Goal: Task Accomplishment & Management: Use online tool/utility

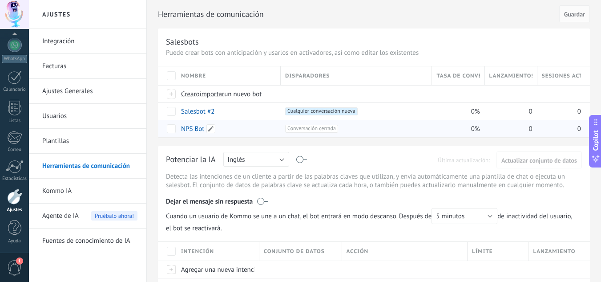
click at [192, 130] on link "NPS Bot" at bounding box center [192, 129] width 23 height 8
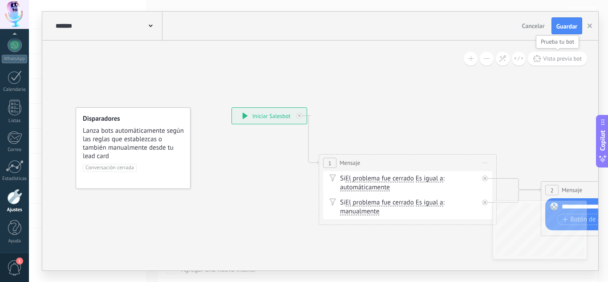
click at [557, 59] on span "Vista previa bot" at bounding box center [562, 59] width 39 height 8
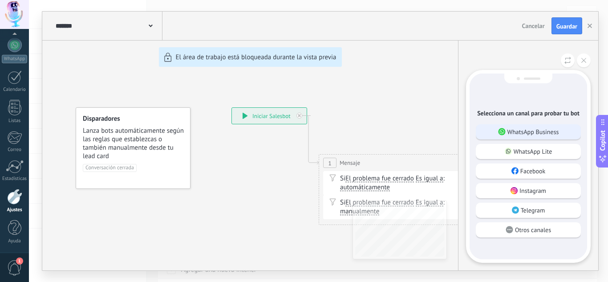
click at [541, 133] on p "WhatsApp Business" at bounding box center [534, 132] width 52 height 8
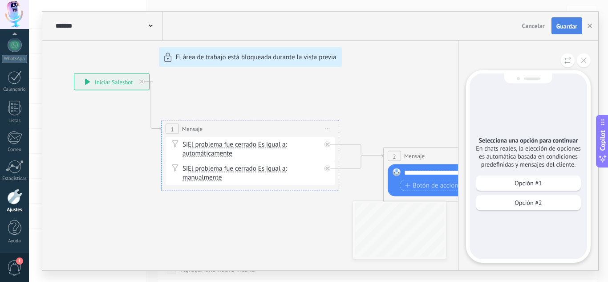
click at [559, 27] on span "Guardar" at bounding box center [567, 26] width 21 height 6
click at [513, 183] on div "Opción #1" at bounding box center [528, 182] width 105 height 15
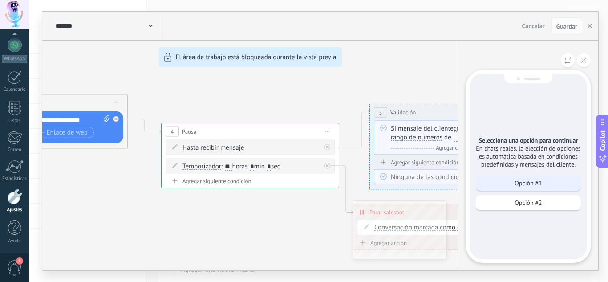
click at [513, 187] on div "Opción #1" at bounding box center [528, 182] width 105 height 15
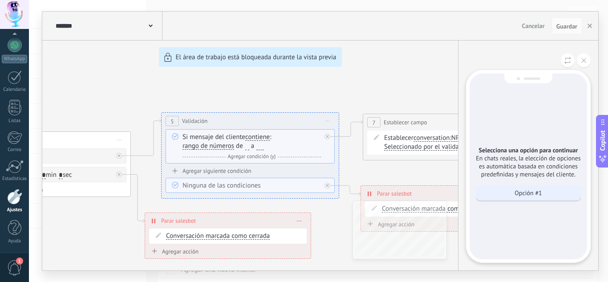
click at [537, 193] on p "Opción #1" at bounding box center [528, 193] width 27 height 8
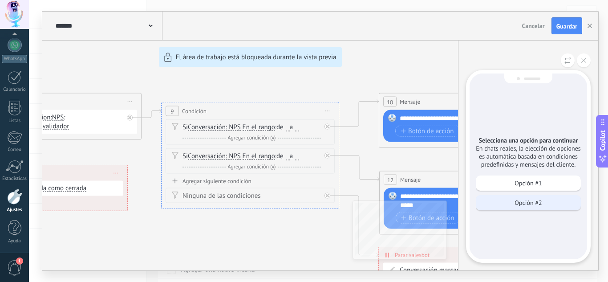
click at [525, 203] on p "Opción #2" at bounding box center [528, 203] width 27 height 8
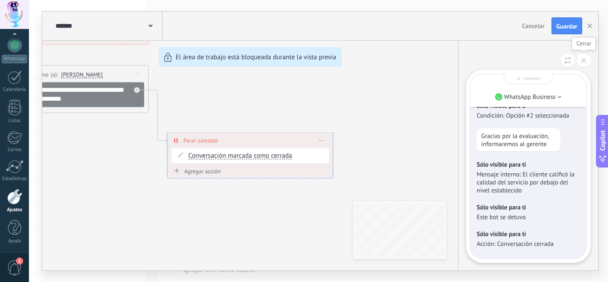
click at [583, 64] on button at bounding box center [584, 60] width 14 height 14
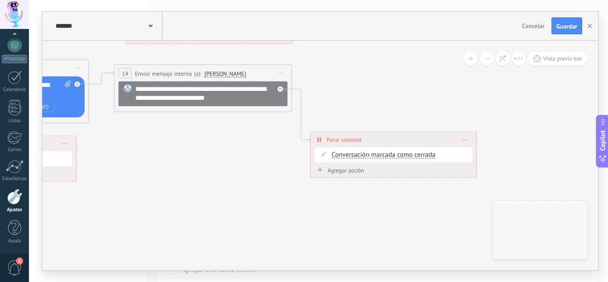
drag, startPoint x: 45, startPoint y: 212, endPoint x: 264, endPoint y: 216, distance: 219.1
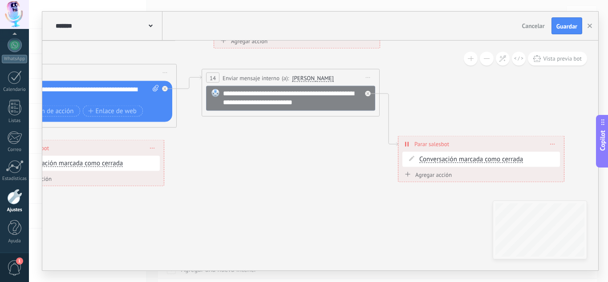
drag, startPoint x: 167, startPoint y: 211, endPoint x: 314, endPoint y: 210, distance: 146.9
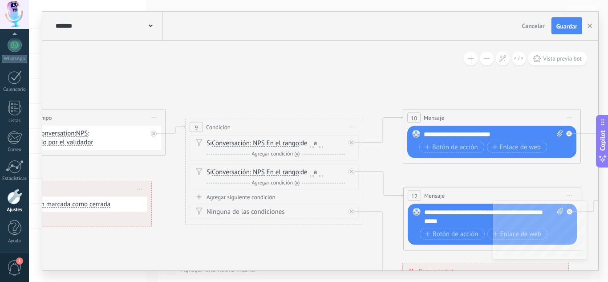
drag, startPoint x: 162, startPoint y: 152, endPoint x: 363, endPoint y: 251, distance: 223.8
click at [363, 251] on icon at bounding box center [13, 167] width 2358 height 730
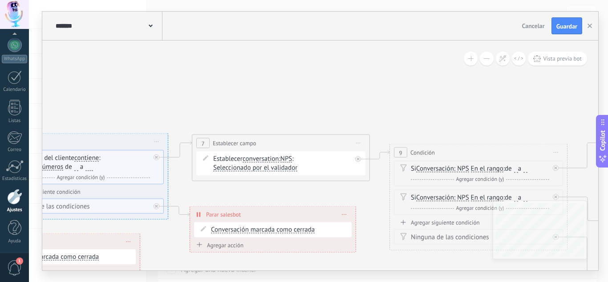
drag, startPoint x: 220, startPoint y: 92, endPoint x: 425, endPoint y: 117, distance: 206.8
click at [425, 117] on icon at bounding box center [217, 192] width 2358 height 730
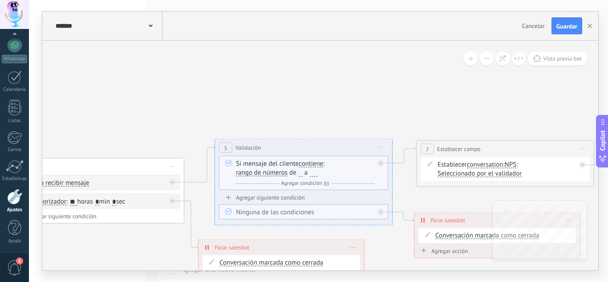
drag, startPoint x: 203, startPoint y: 90, endPoint x: 458, endPoint y: 91, distance: 254.7
click at [458, 91] on icon at bounding box center [442, 198] width 2358 height 730
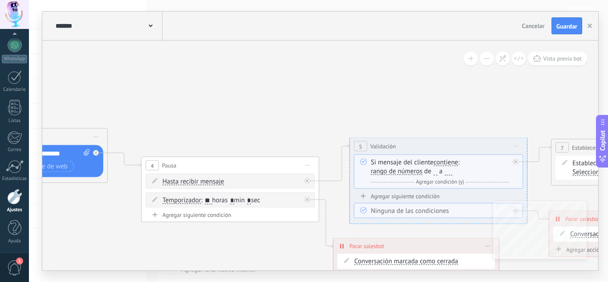
drag, startPoint x: 196, startPoint y: 93, endPoint x: 287, endPoint y: 92, distance: 90.8
click at [287, 92] on icon at bounding box center [577, 197] width 2358 height 730
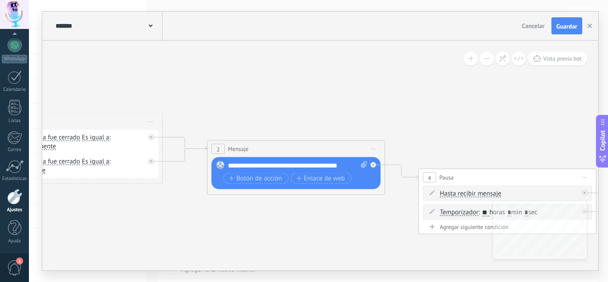
drag, startPoint x: 388, startPoint y: 104, endPoint x: 394, endPoint y: 104, distance: 6.2
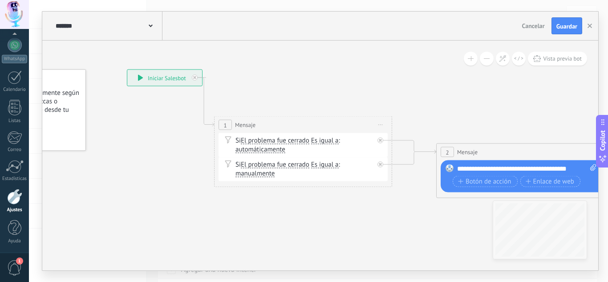
drag, startPoint x: 146, startPoint y: 75, endPoint x: 369, endPoint y: 78, distance: 222.6
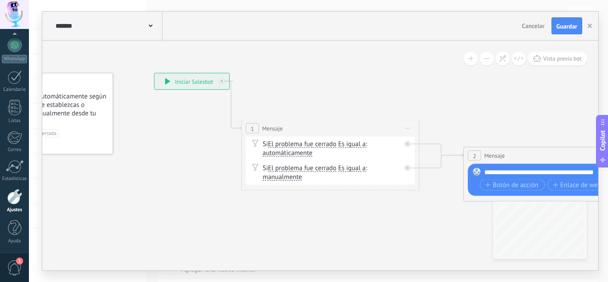
drag, startPoint x: 266, startPoint y: 97, endPoint x: 293, endPoint y: 100, distance: 27.4
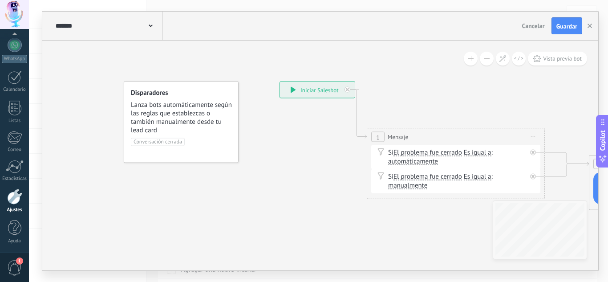
drag, startPoint x: 281, startPoint y: 91, endPoint x: 415, endPoint y: 104, distance: 134.6
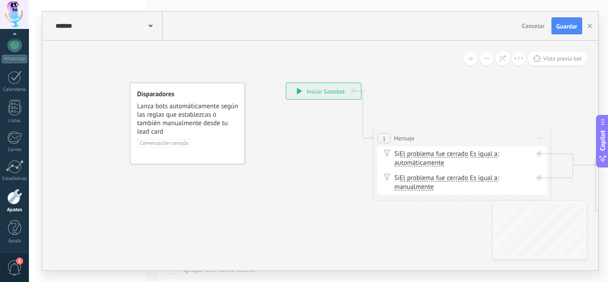
click at [152, 32] on div "******* NPS Bot" at bounding box center [107, 26] width 109 height 28
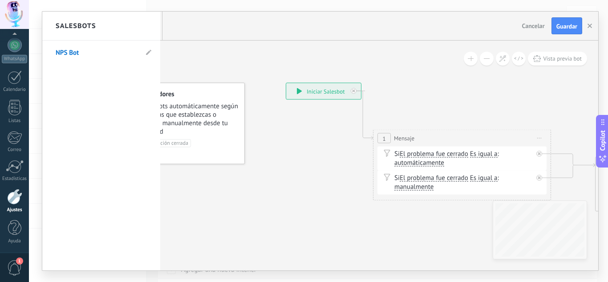
click at [590, 26] on div at bounding box center [320, 141] width 556 height 259
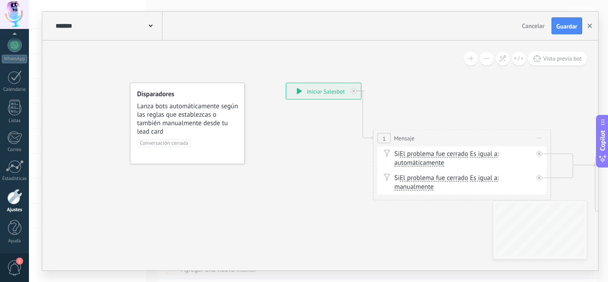
click at [589, 27] on use "button" at bounding box center [590, 26] width 4 height 4
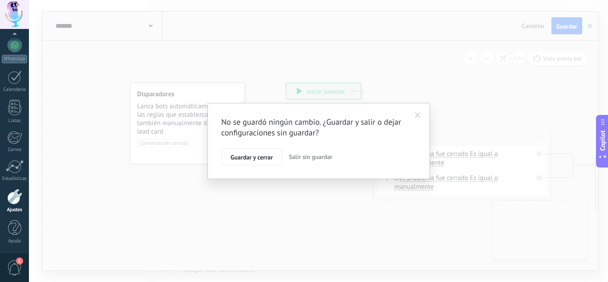
click at [308, 158] on span "Salir sin guardar" at bounding box center [311, 157] width 44 height 8
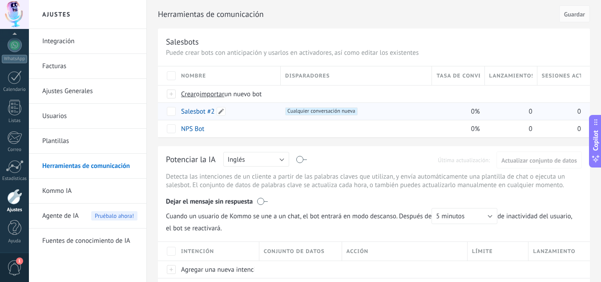
click at [192, 114] on link "Salesbot #2" at bounding box center [197, 111] width 33 height 8
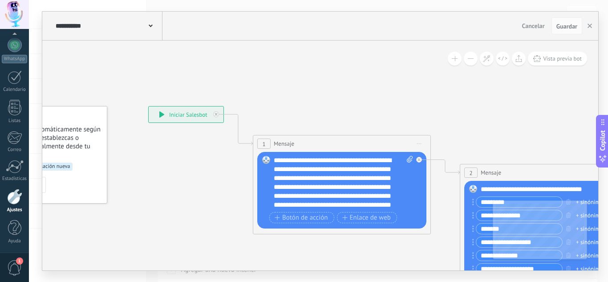
drag, startPoint x: 302, startPoint y: 199, endPoint x: 213, endPoint y: 195, distance: 89.6
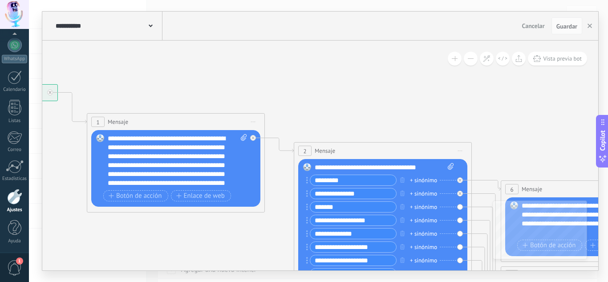
drag, startPoint x: 369, startPoint y: 86, endPoint x: 205, endPoint y: 64, distance: 164.8
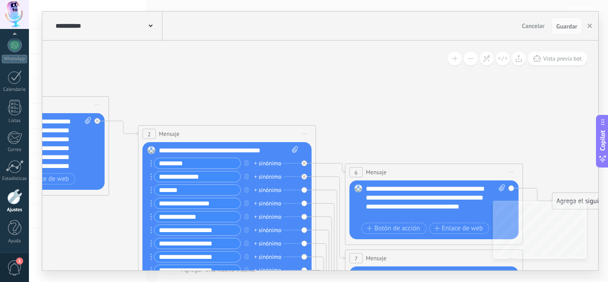
drag, startPoint x: 414, startPoint y: 93, endPoint x: 256, endPoint y: 75, distance: 159.1
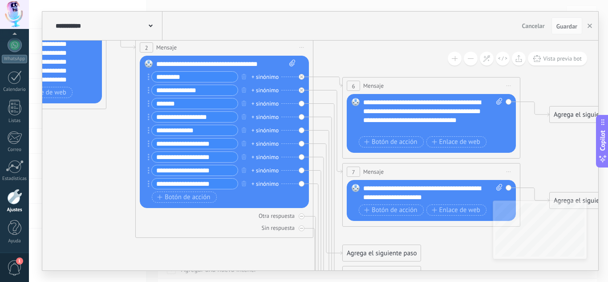
click at [200, 182] on input "**********" at bounding box center [195, 184] width 86 height 10
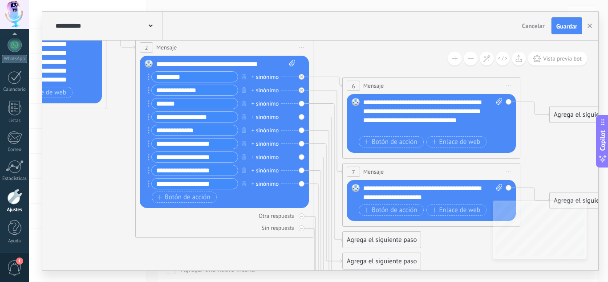
click at [220, 184] on input "**********" at bounding box center [195, 184] width 86 height 10
click at [199, 182] on input "**********" at bounding box center [195, 184] width 86 height 10
click at [214, 181] on input "**********" at bounding box center [195, 184] width 86 height 10
click at [216, 182] on input "**********" at bounding box center [195, 184] width 86 height 10
type input "**********"
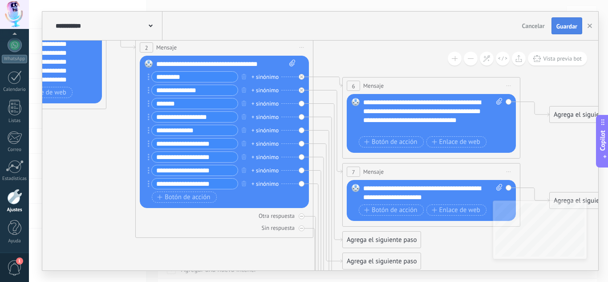
click at [564, 29] on span "Guardar" at bounding box center [567, 26] width 21 height 6
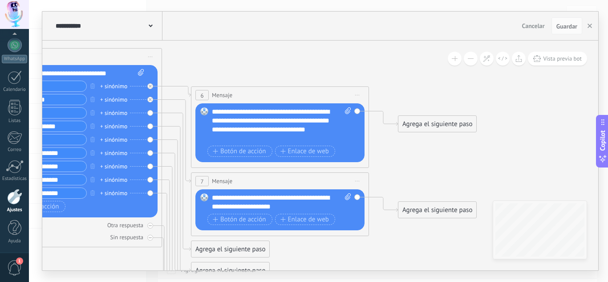
drag, startPoint x: 387, startPoint y: 55, endPoint x: 236, endPoint y: 64, distance: 152.1
click at [236, 65] on icon at bounding box center [59, 216] width 1219 height 897
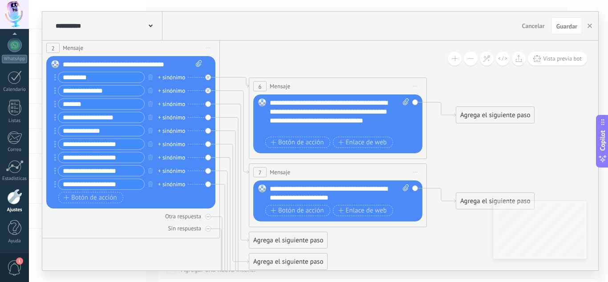
drag, startPoint x: 349, startPoint y: 73, endPoint x: 407, endPoint y: 65, distance: 59.0
click at [407, 65] on icon at bounding box center [117, 207] width 1219 height 897
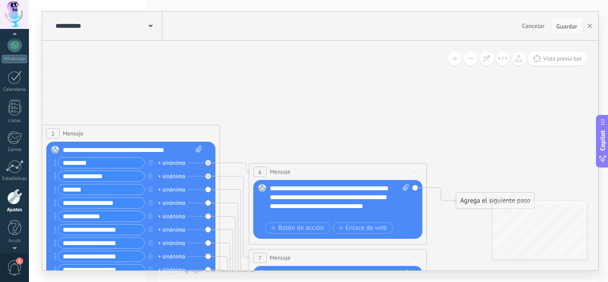
scroll to position [62, 0]
click at [14, 12] on div at bounding box center [14, 14] width 29 height 29
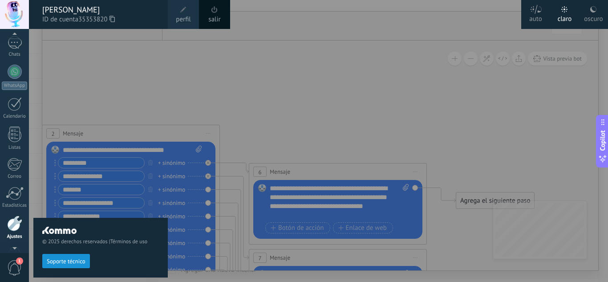
click at [279, 45] on div at bounding box center [333, 141] width 608 height 282
click at [294, 107] on div at bounding box center [333, 141] width 608 height 282
click at [66, 95] on div "© 2025 derechos reservados | Términos de uso Soporte técnico" at bounding box center [100, 155] width 134 height 253
click at [134, 62] on div "© 2025 derechos reservados | Términos de uso Soporte técnico" at bounding box center [100, 155] width 134 height 253
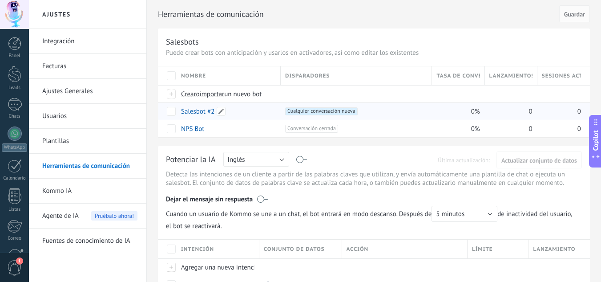
click at [197, 111] on link "Salesbot #2" at bounding box center [197, 111] width 33 height 8
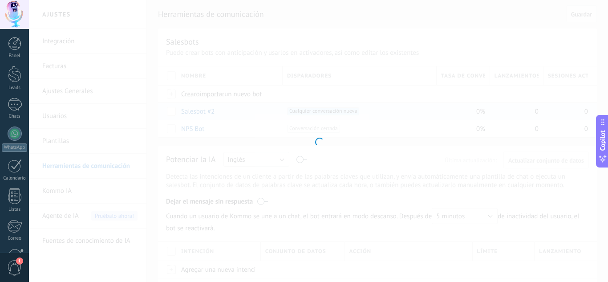
type input "**********"
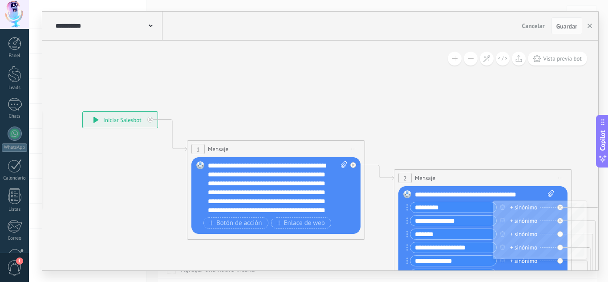
drag, startPoint x: 257, startPoint y: 204, endPoint x: 91, endPoint y: 208, distance: 166.6
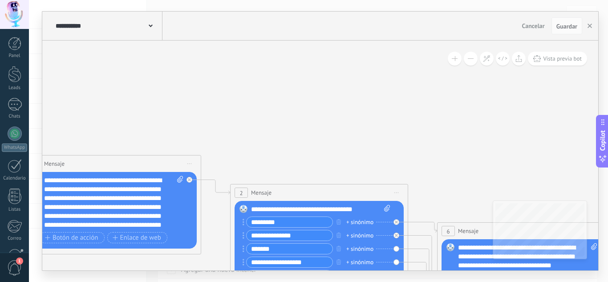
drag, startPoint x: 370, startPoint y: 95, endPoint x: 220, endPoint y: 110, distance: 150.3
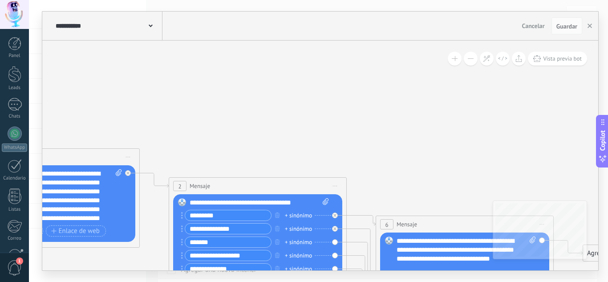
drag, startPoint x: 400, startPoint y: 125, endPoint x: 325, endPoint y: 104, distance: 77.7
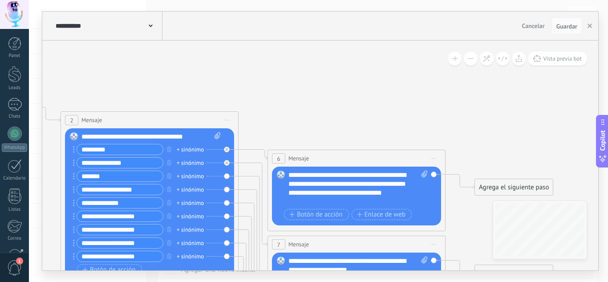
drag, startPoint x: 391, startPoint y: 130, endPoint x: 301, endPoint y: 77, distance: 104.3
click at [300, 77] on icon at bounding box center [135, 279] width 1219 height 897
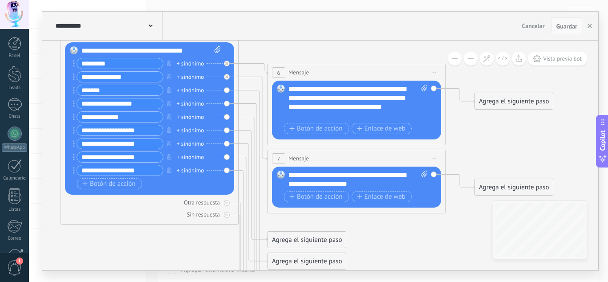
click at [567, 29] on span "Guardar" at bounding box center [567, 26] width 21 height 6
